Goal: Navigation & Orientation: Find specific page/section

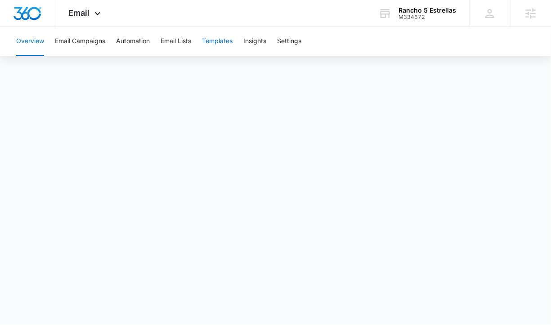
click at [219, 43] on button "Templates" at bounding box center [217, 41] width 31 height 29
click at [131, 40] on button "Automation" at bounding box center [133, 41] width 34 height 29
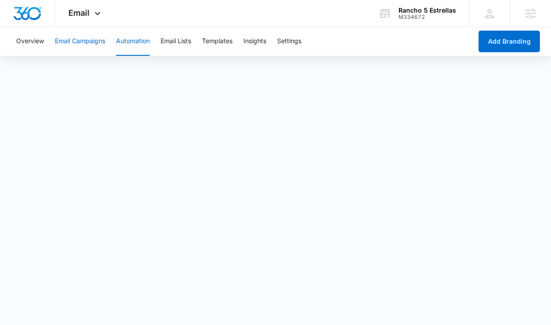
click at [95, 42] on button "Email Campaigns" at bounding box center [80, 41] width 50 height 29
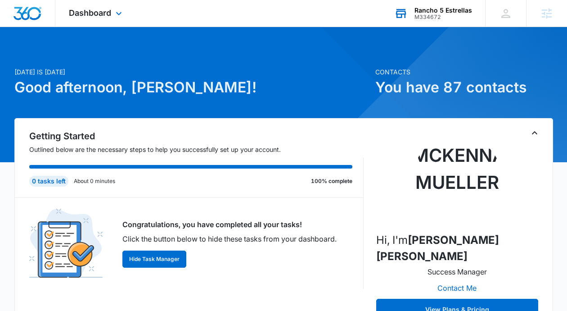
click at [434, 16] on div "M334672" at bounding box center [444, 17] width 58 height 6
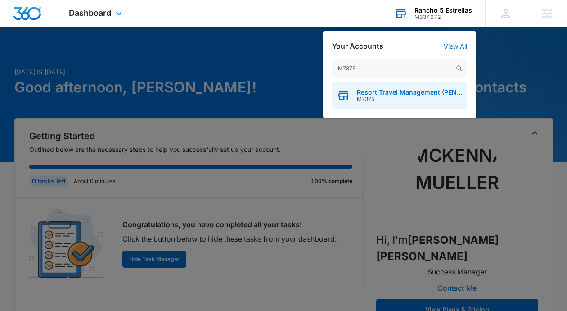
type input "M7375"
click at [401, 86] on div "Resort Travel Management (PEN Management) M7375" at bounding box center [399, 95] width 135 height 27
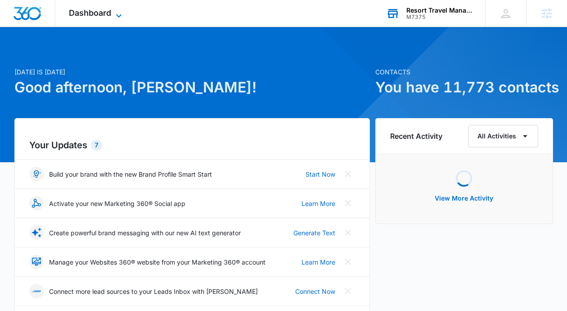
click at [90, 9] on span "Dashboard" at bounding box center [90, 12] width 42 height 9
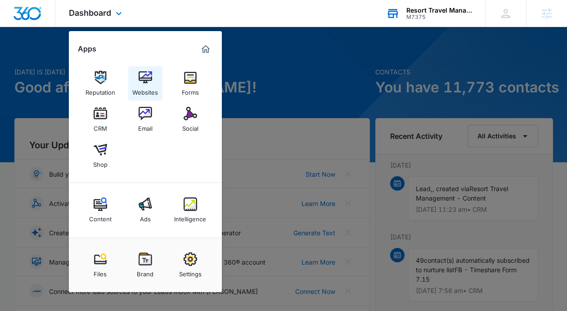
click at [135, 76] on link "Websites" at bounding box center [145, 83] width 34 height 34
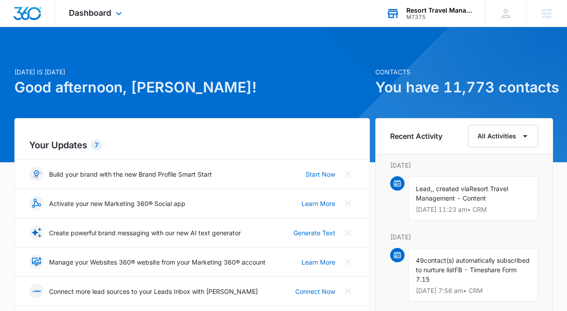
click at [401, 22] on div "Resort Travel Management (PEN Management) M7375 Your Accounts View All" at bounding box center [429, 13] width 113 height 27
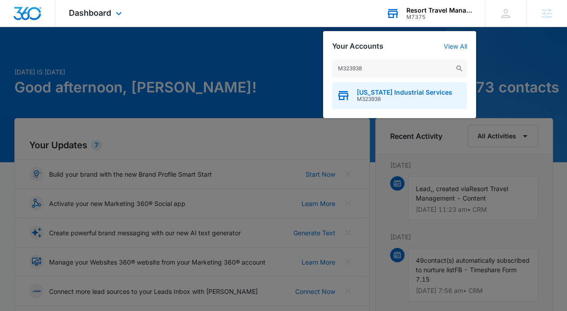
type input "M323938"
click at [378, 96] on span "M323938" at bounding box center [404, 99] width 95 height 6
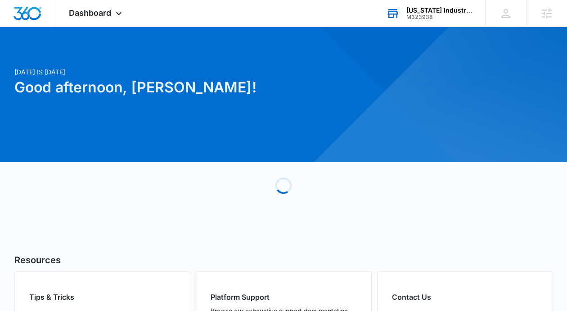
drag, startPoint x: 106, startPoint y: 20, endPoint x: 111, endPoint y: 27, distance: 8.1
click at [106, 20] on div "Dashboard Apps Reputation Websites Forms CRM Email Social Content Ads Intellige…" at bounding box center [96, 13] width 82 height 27
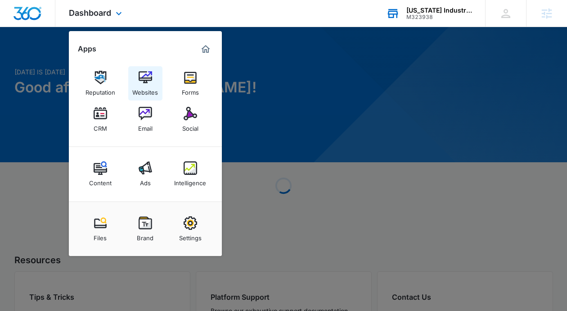
click at [139, 72] on img at bounding box center [146, 78] width 14 height 14
